Goal: Go to known website: Go to known website

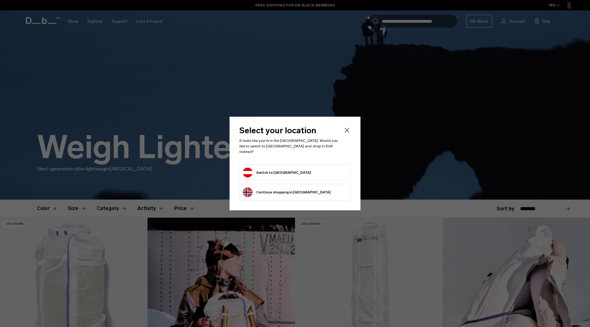
click at [283, 170] on form "Switch to [GEOGRAPHIC_DATA]" at bounding box center [295, 173] width 104 height 10
click at [257, 170] on button "Switch to [GEOGRAPHIC_DATA]" at bounding box center [277, 173] width 68 height 10
